Goal: Information Seeking & Learning: Learn about a topic

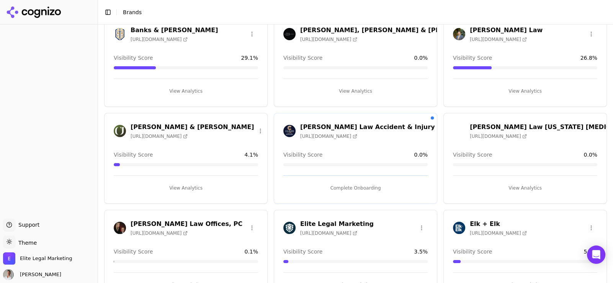
scroll to position [230, 0]
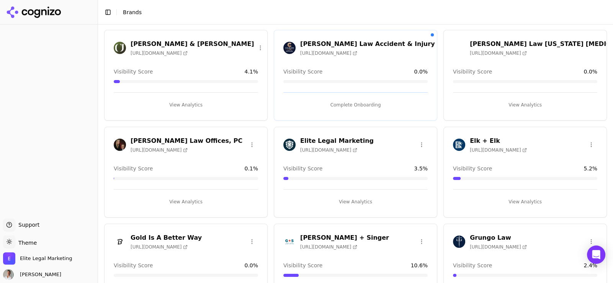
click at [476, 141] on h3 "Elk + Elk" at bounding box center [498, 140] width 57 height 9
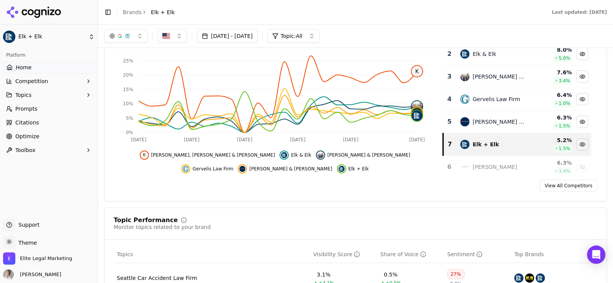
scroll to position [76, 0]
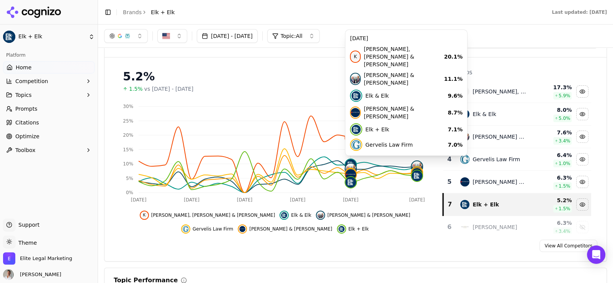
click at [377, 147] on icon "[DATE] [DATE] Aug [DATE] Aug [DATE] 0% 5% 10% 15% 20% 25% 30% K K" at bounding box center [273, 152] width 319 height 107
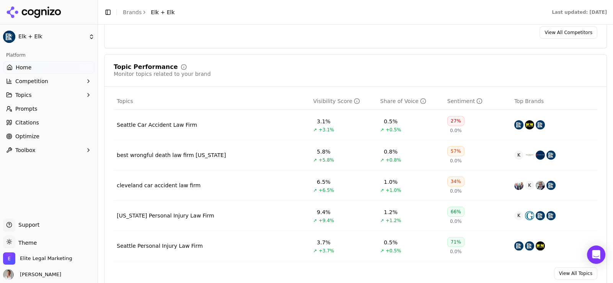
scroll to position [306, 0]
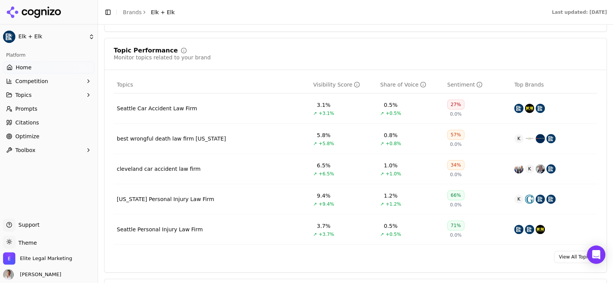
click at [31, 137] on span "Optimize" at bounding box center [27, 136] width 24 height 8
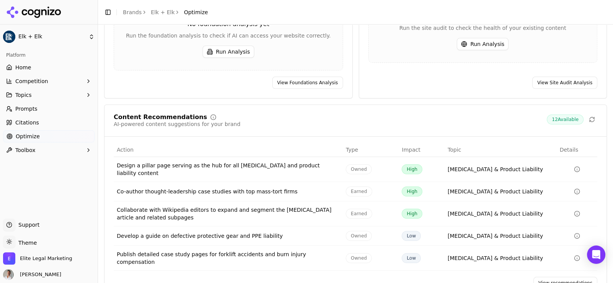
scroll to position [100, 0]
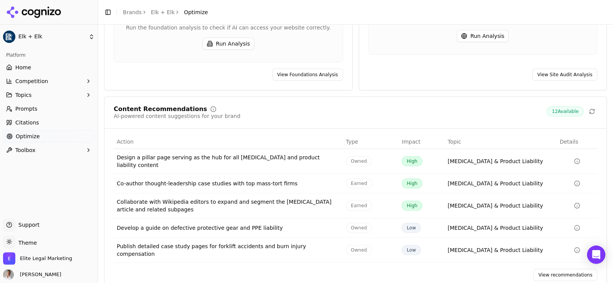
click at [185, 154] on div "Design a pillar page serving as the hub for all [MEDICAL_DATA] and product liab…" at bounding box center [228, 161] width 223 height 15
click at [125, 154] on div "Design a pillar page serving as the hub for all [MEDICAL_DATA] and product liab…" at bounding box center [228, 161] width 223 height 15
click at [175, 154] on div "Design a pillar page serving as the hub for all [MEDICAL_DATA] and product liab…" at bounding box center [228, 161] width 223 height 15
click at [24, 109] on span "Prompts" at bounding box center [26, 109] width 22 height 8
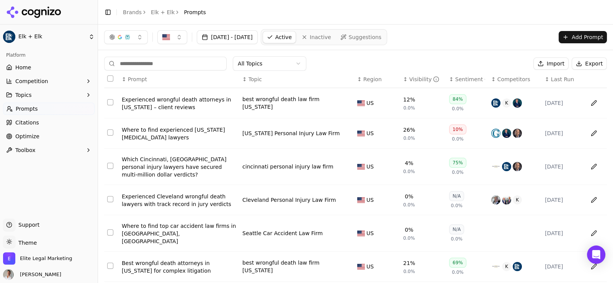
click at [28, 13] on icon at bounding box center [31, 12] width 6 height 6
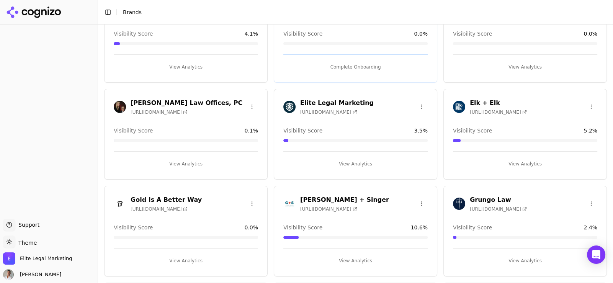
scroll to position [268, 0]
click at [479, 100] on h3 "Elk + Elk" at bounding box center [498, 102] width 57 height 9
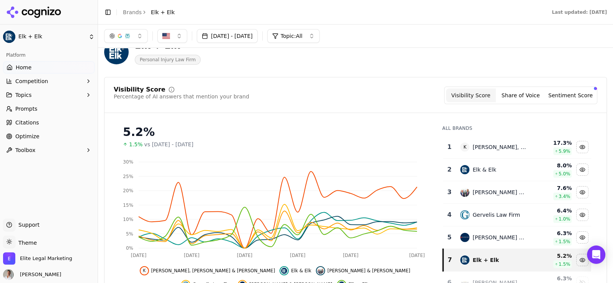
scroll to position [38, 0]
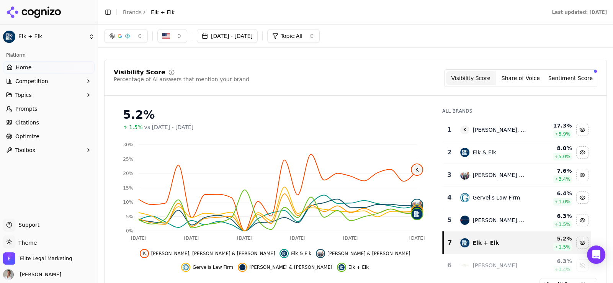
click at [513, 79] on button "Share of Voice" at bounding box center [521, 78] width 50 height 14
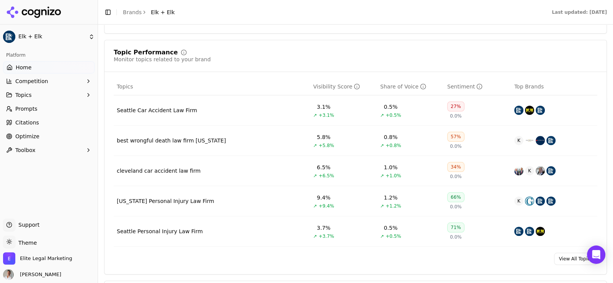
scroll to position [306, 0]
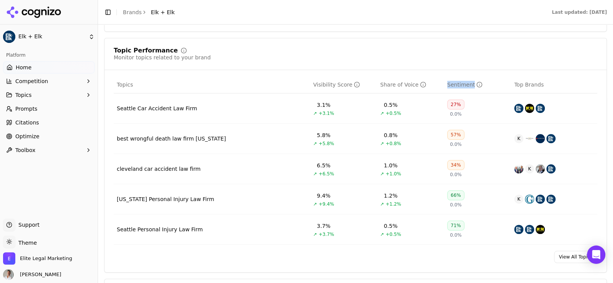
drag, startPoint x: 441, startPoint y: 85, endPoint x: 467, endPoint y: 82, distance: 26.1
click at [467, 82] on th "Sentiment" at bounding box center [477, 84] width 67 height 17
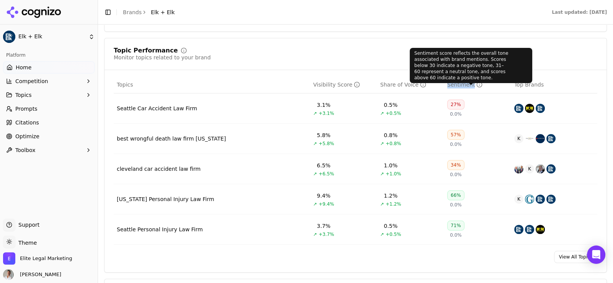
click at [486, 82] on div "Sentiment" at bounding box center [477, 85] width 61 height 8
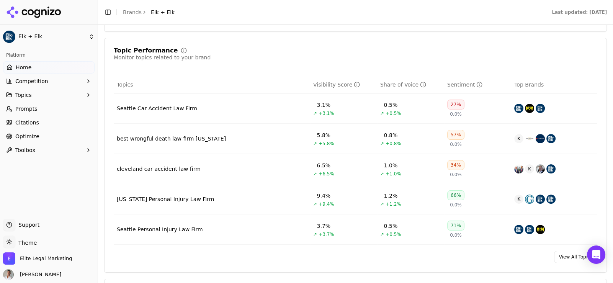
scroll to position [344, 0]
